Goal: Find specific page/section: Find specific page/section

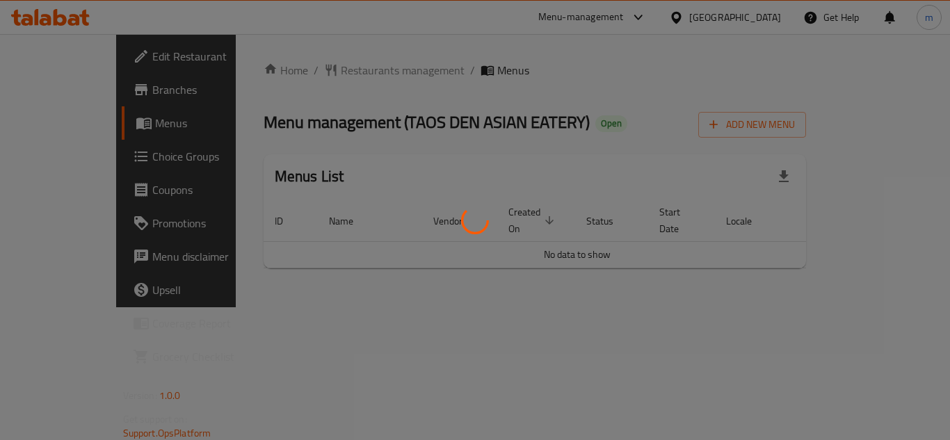
click at [196, 115] on div at bounding box center [475, 220] width 950 height 440
click at [321, 72] on div at bounding box center [475, 220] width 950 height 440
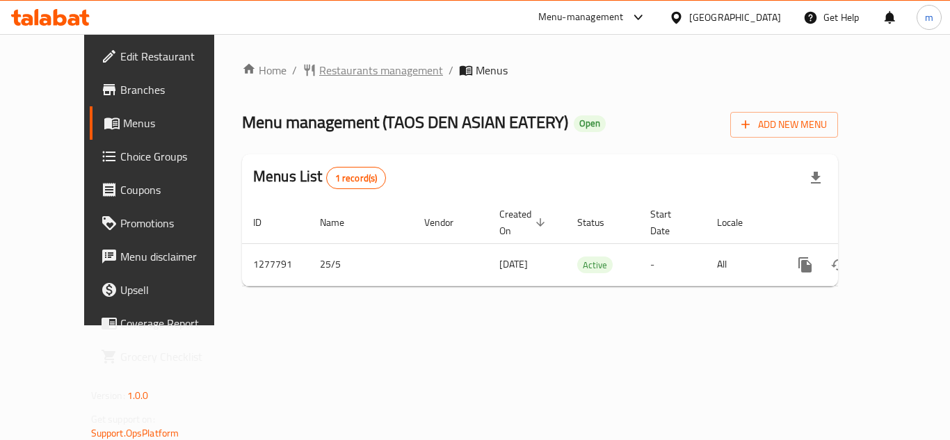
click at [319, 79] on span "Restaurants management" at bounding box center [381, 70] width 124 height 17
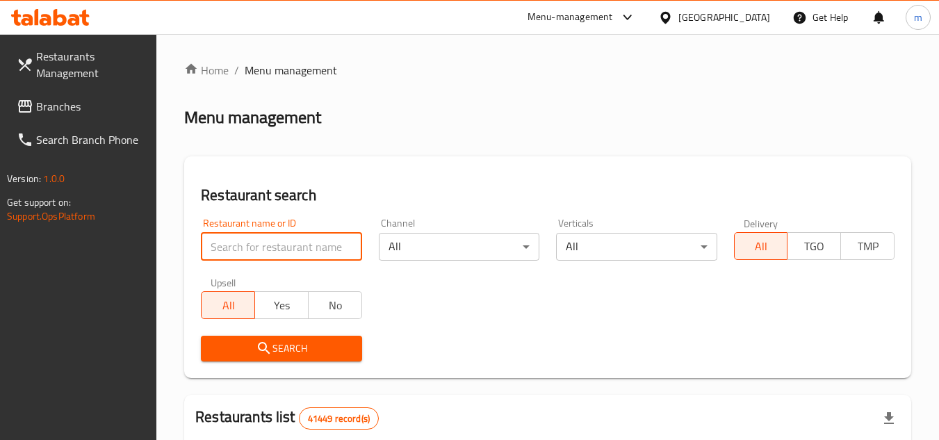
click at [293, 249] on input "search" at bounding box center [281, 247] width 161 height 28
paste input "692652/"
type input "692652"
click at [271, 353] on icon "submit" at bounding box center [264, 348] width 17 height 17
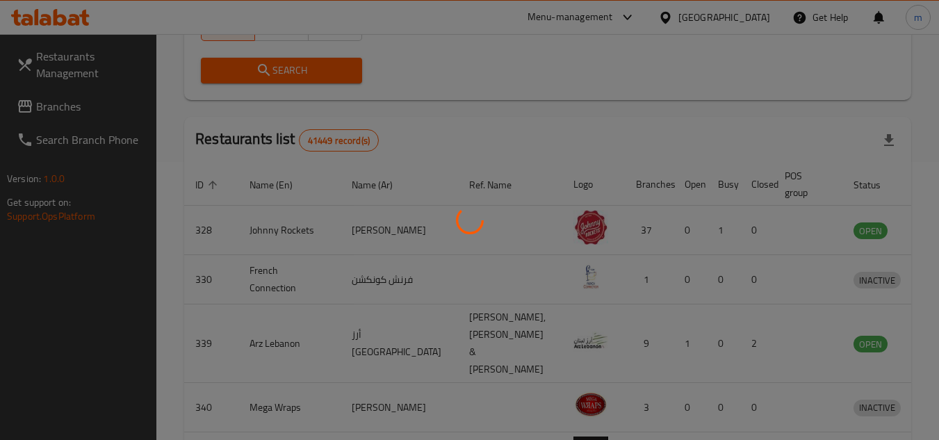
scroll to position [168, 0]
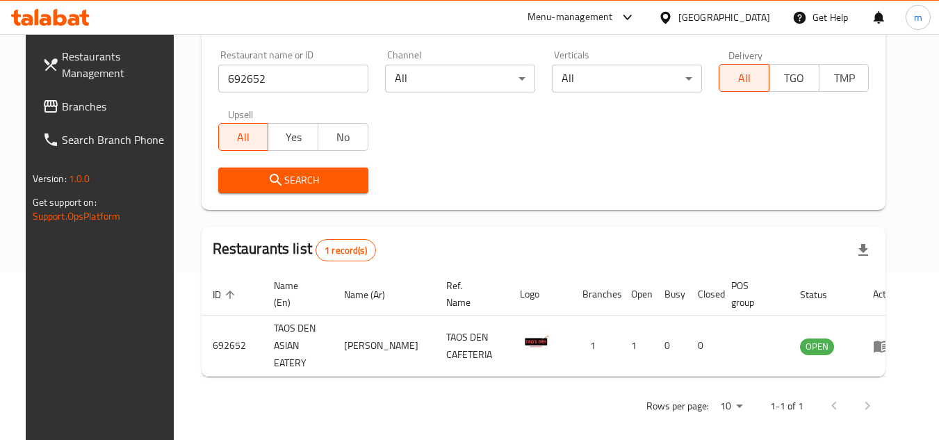
click at [702, 19] on div "[GEOGRAPHIC_DATA]" at bounding box center [725, 17] width 92 height 15
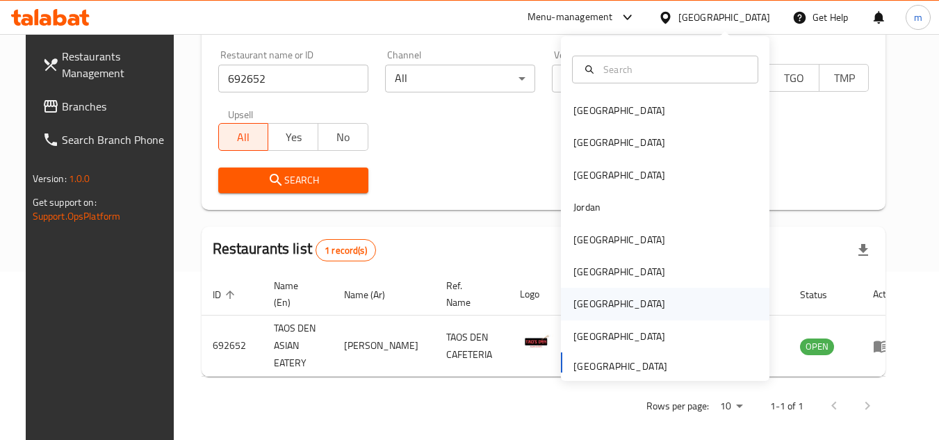
click at [586, 310] on div "Qatar" at bounding box center [620, 303] width 92 height 15
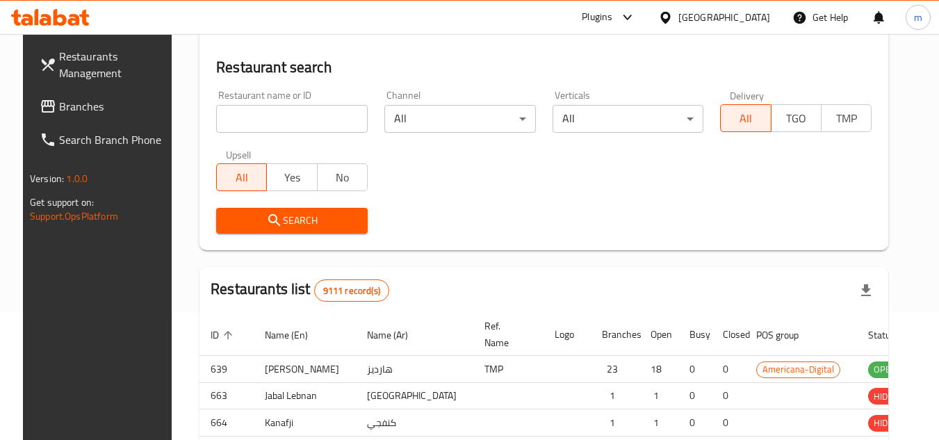
scroll to position [168, 0]
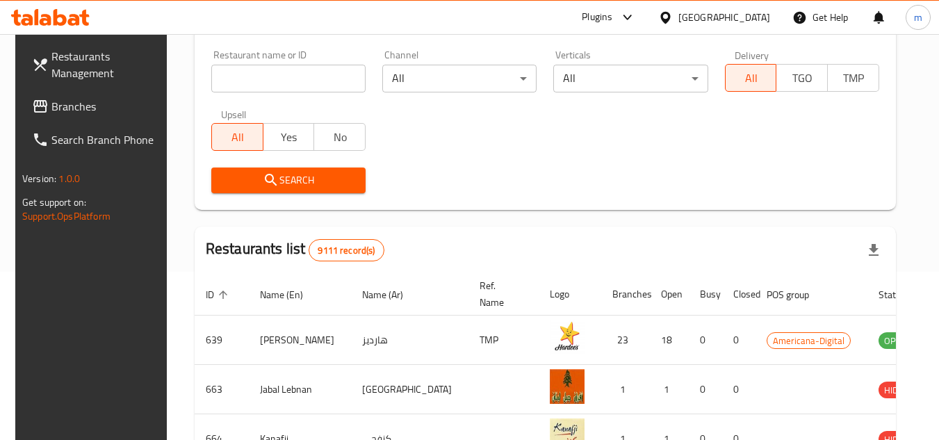
click at [81, 106] on span "Branches" at bounding box center [106, 106] width 110 height 17
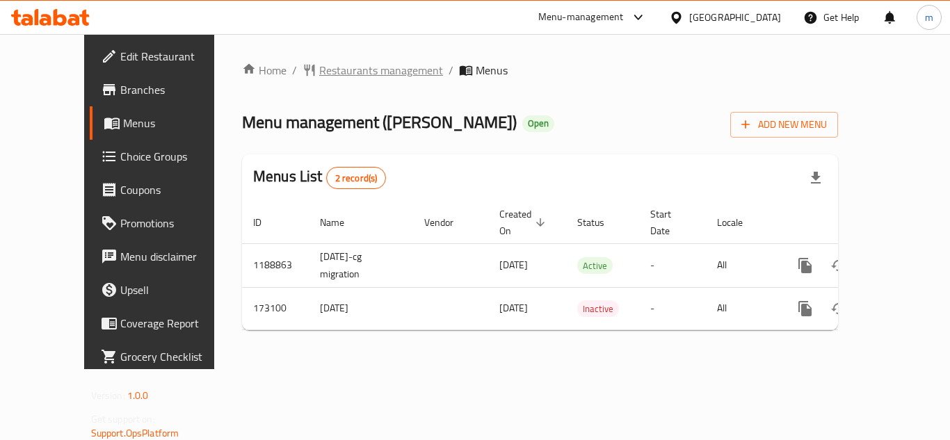
click at [328, 70] on span "Restaurants management" at bounding box center [381, 70] width 124 height 17
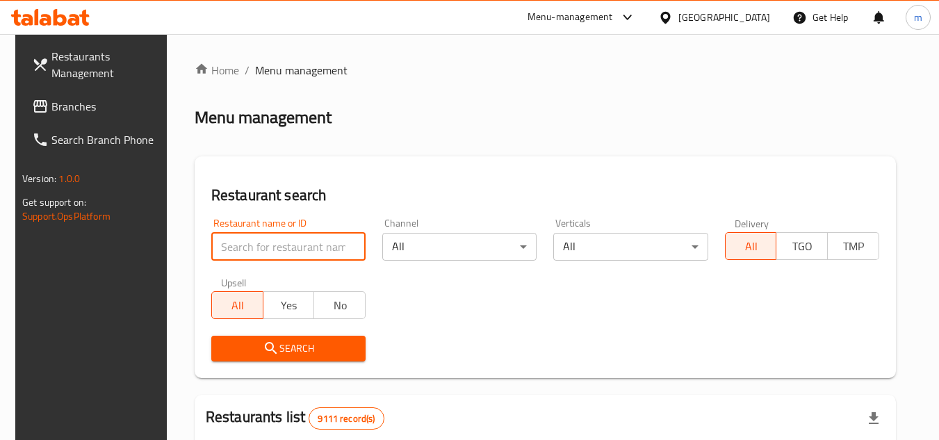
click at [277, 243] on input "search" at bounding box center [288, 247] width 154 height 28
paste input "617183"
type input "617183"
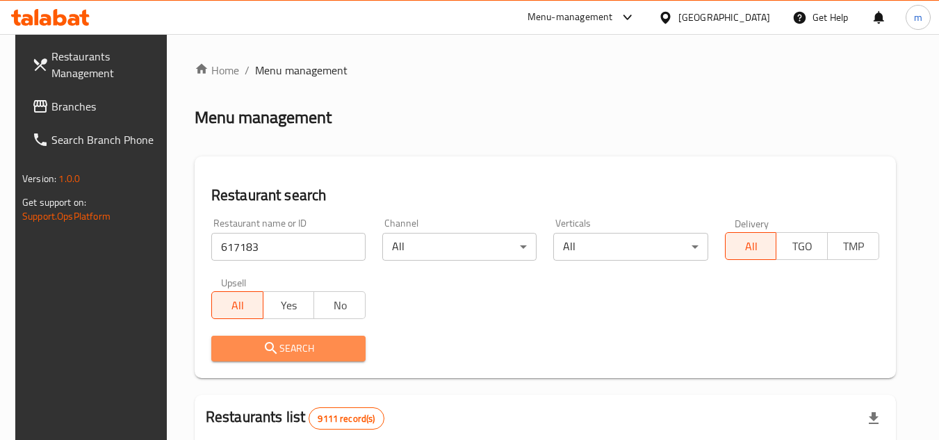
click at [239, 346] on span "Search" at bounding box center [289, 348] width 132 height 17
